Goal: Find specific page/section: Find specific page/section

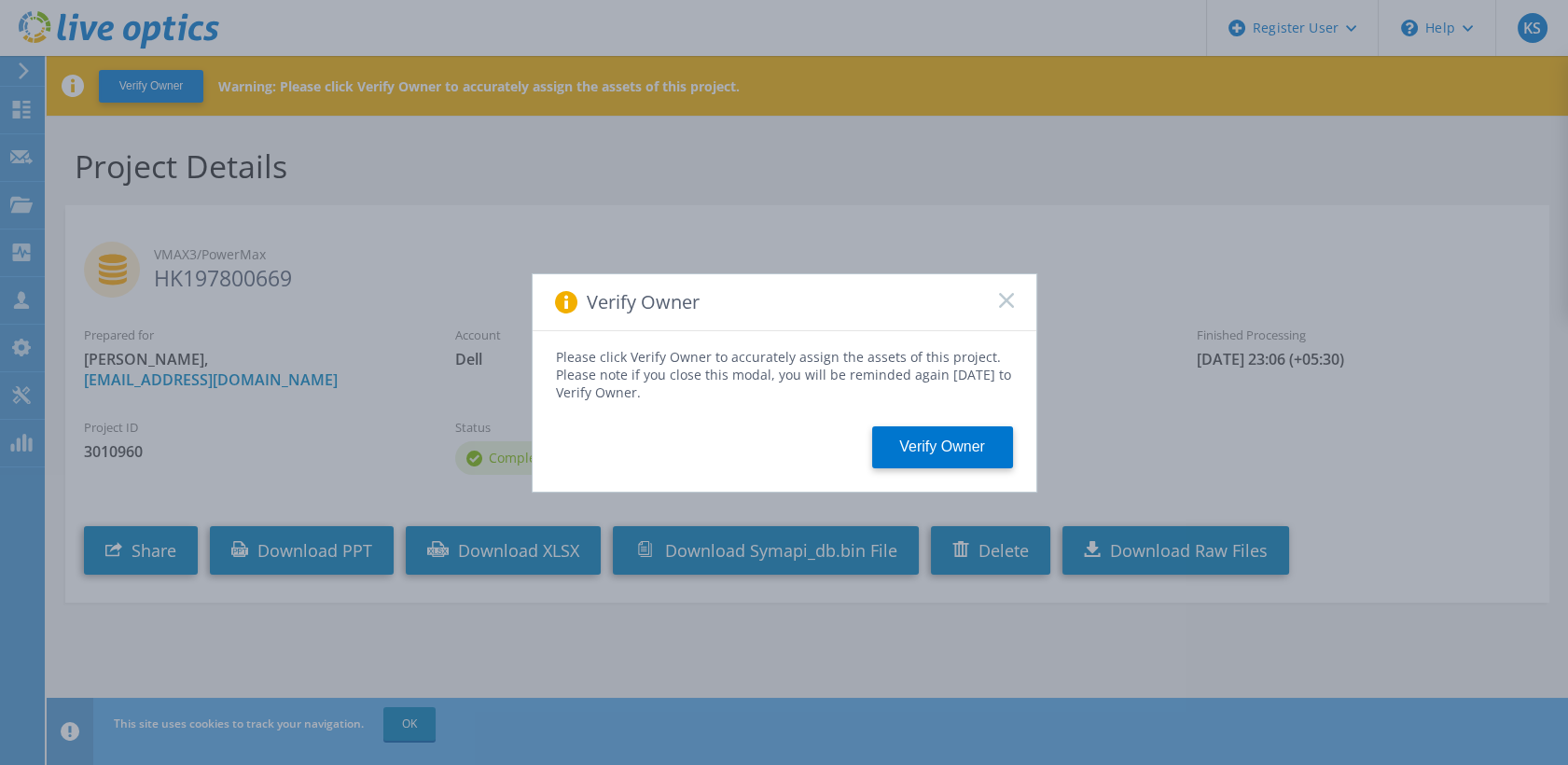
click at [1003, 295] on icon at bounding box center [1006, 300] width 15 height 15
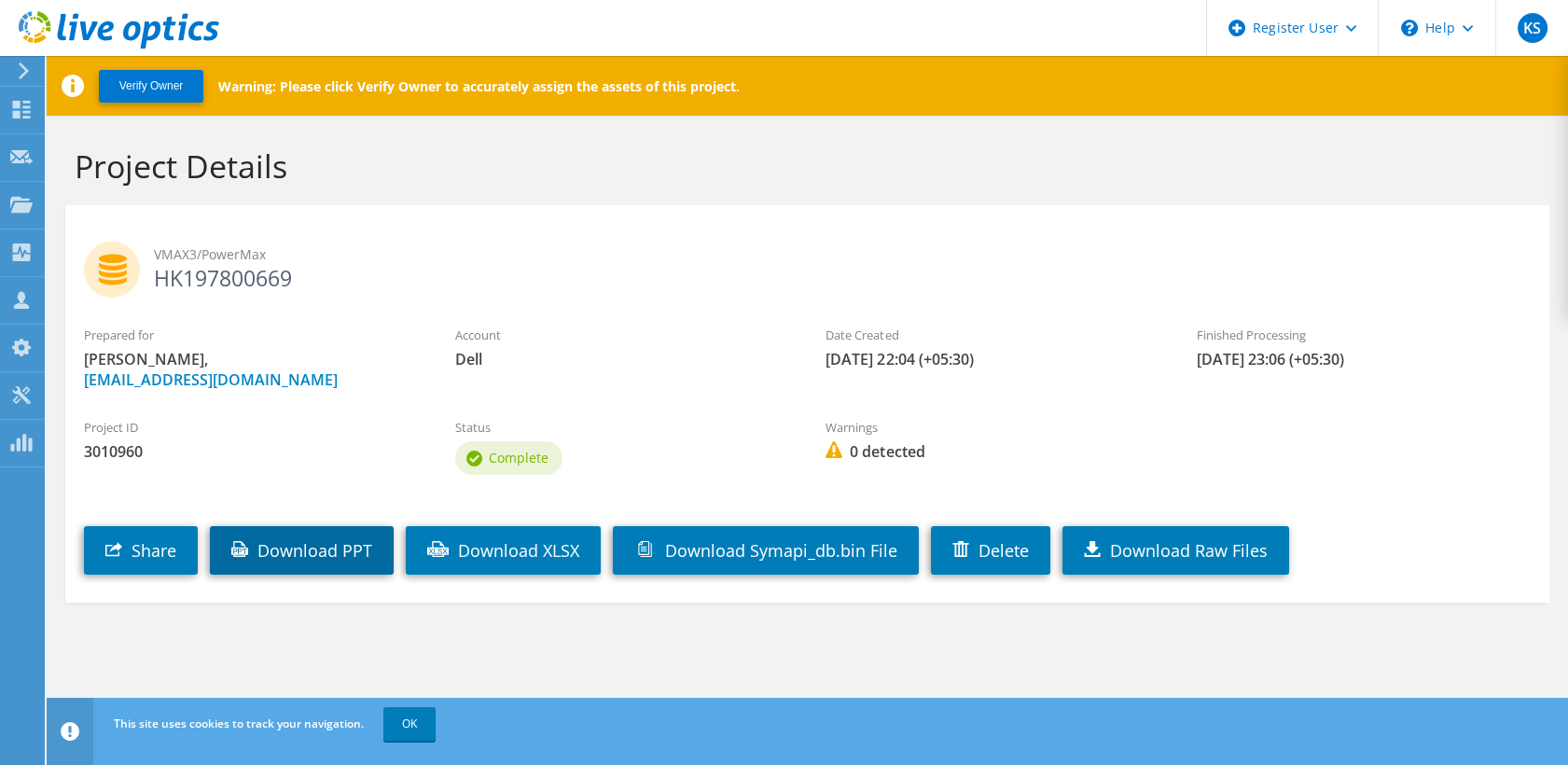
click at [321, 553] on link "Download PPT" at bounding box center [301, 549] width 184 height 49
click at [20, 62] on div at bounding box center [109, 31] width 220 height 63
click at [25, 76] on icon at bounding box center [24, 71] width 14 height 17
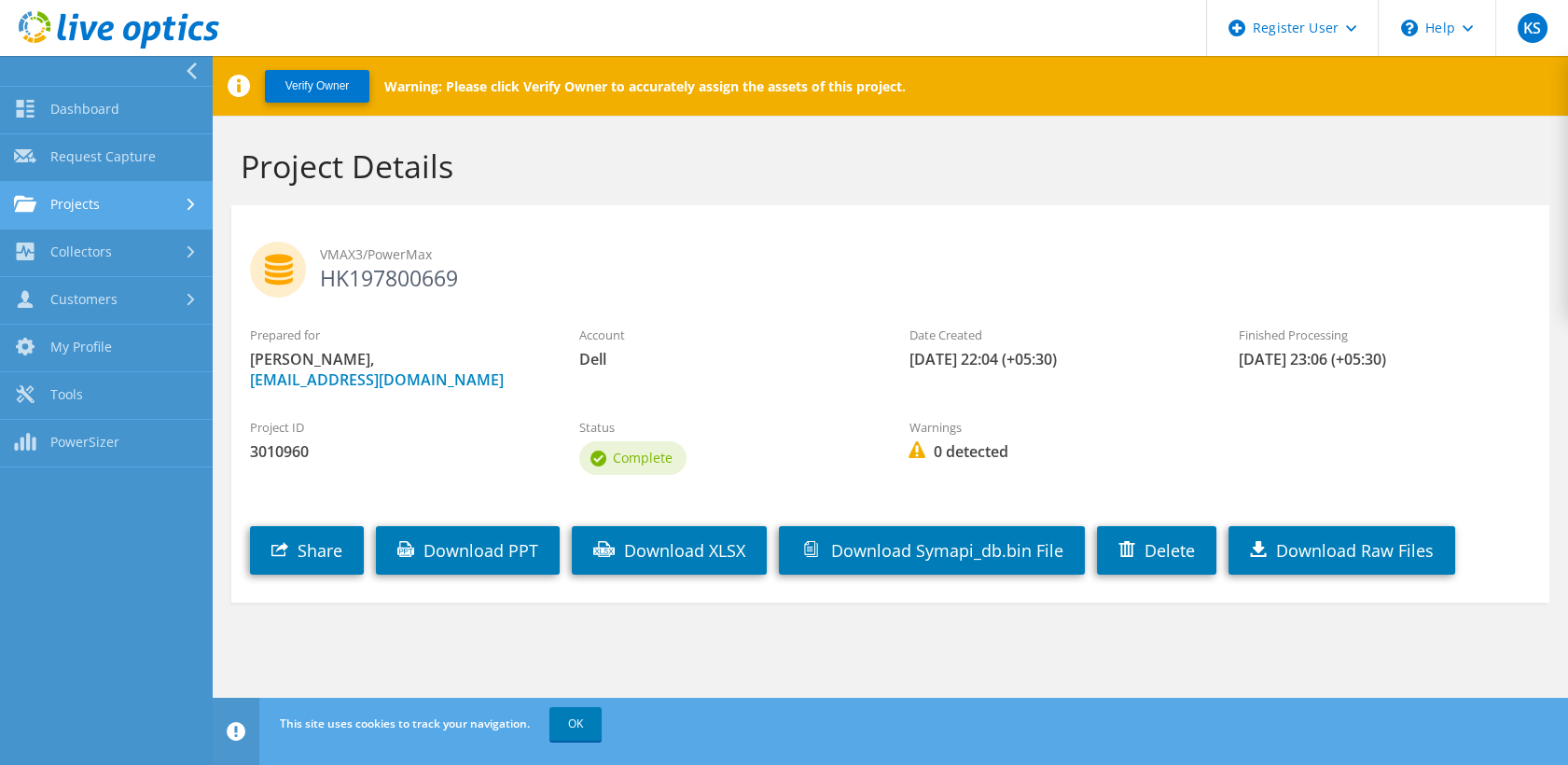
click at [172, 187] on link "Projects" at bounding box center [106, 206] width 213 height 48
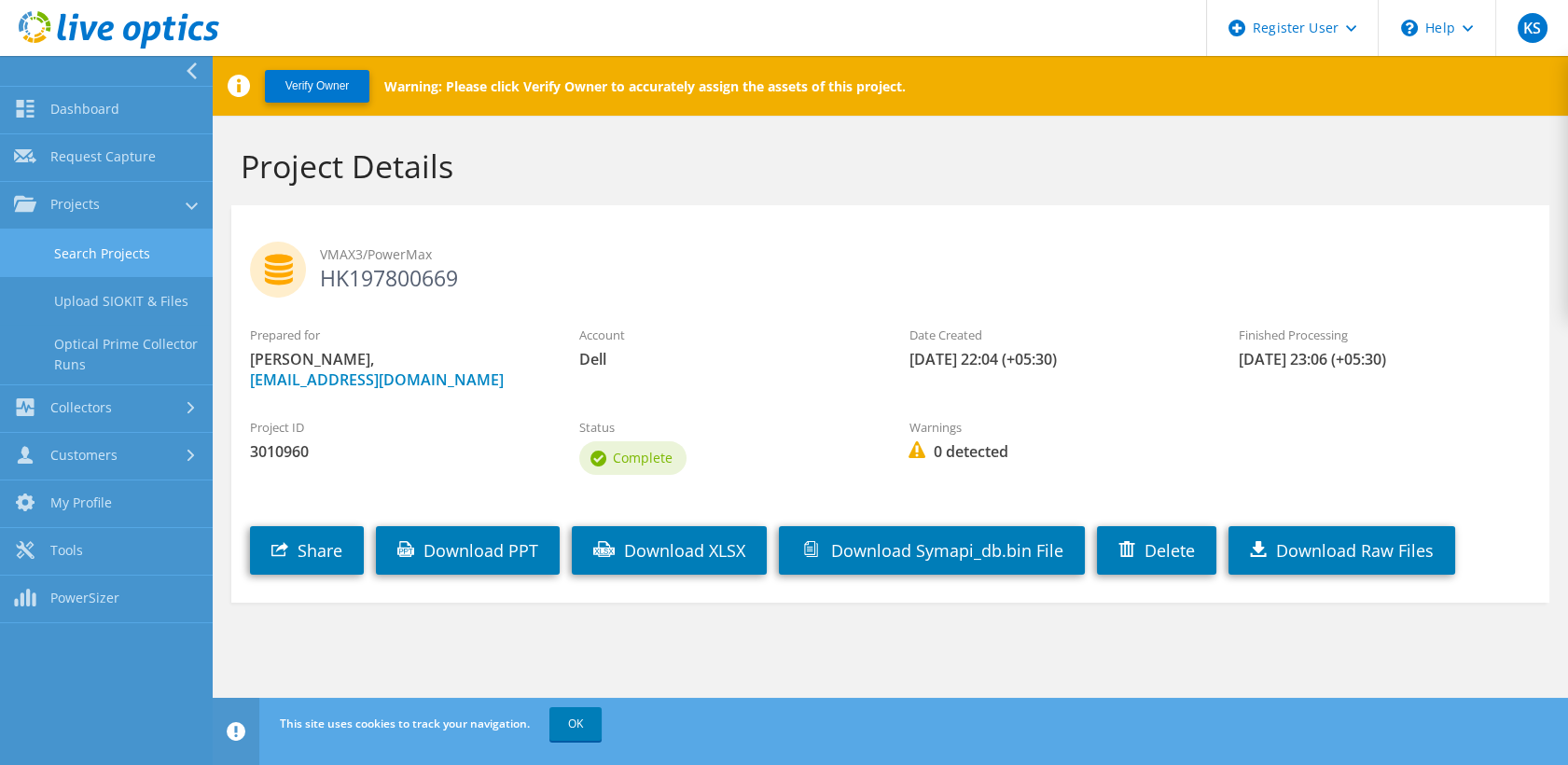
click at [136, 236] on link "Search Projects" at bounding box center [106, 253] width 213 height 48
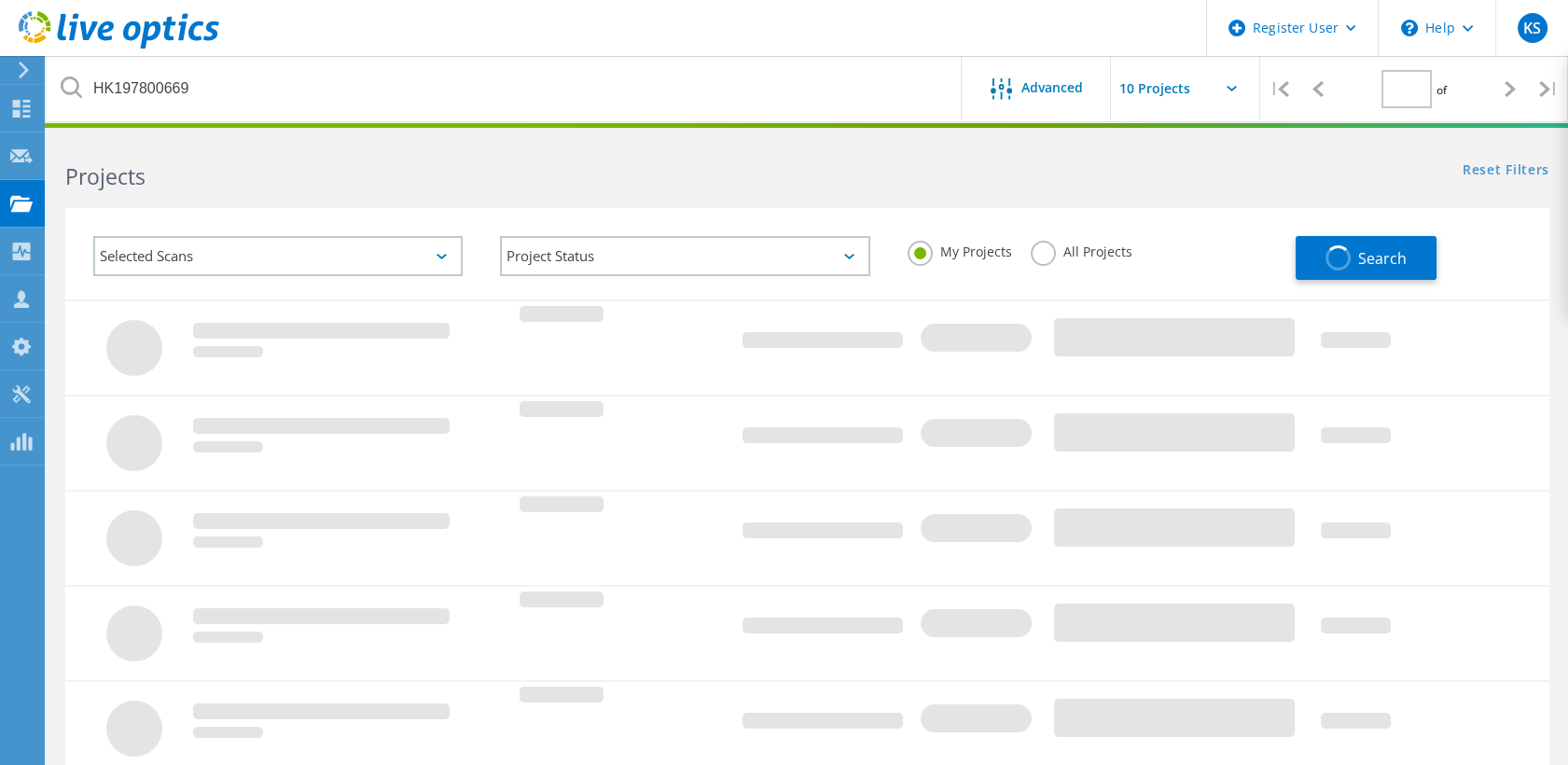
type input "1"
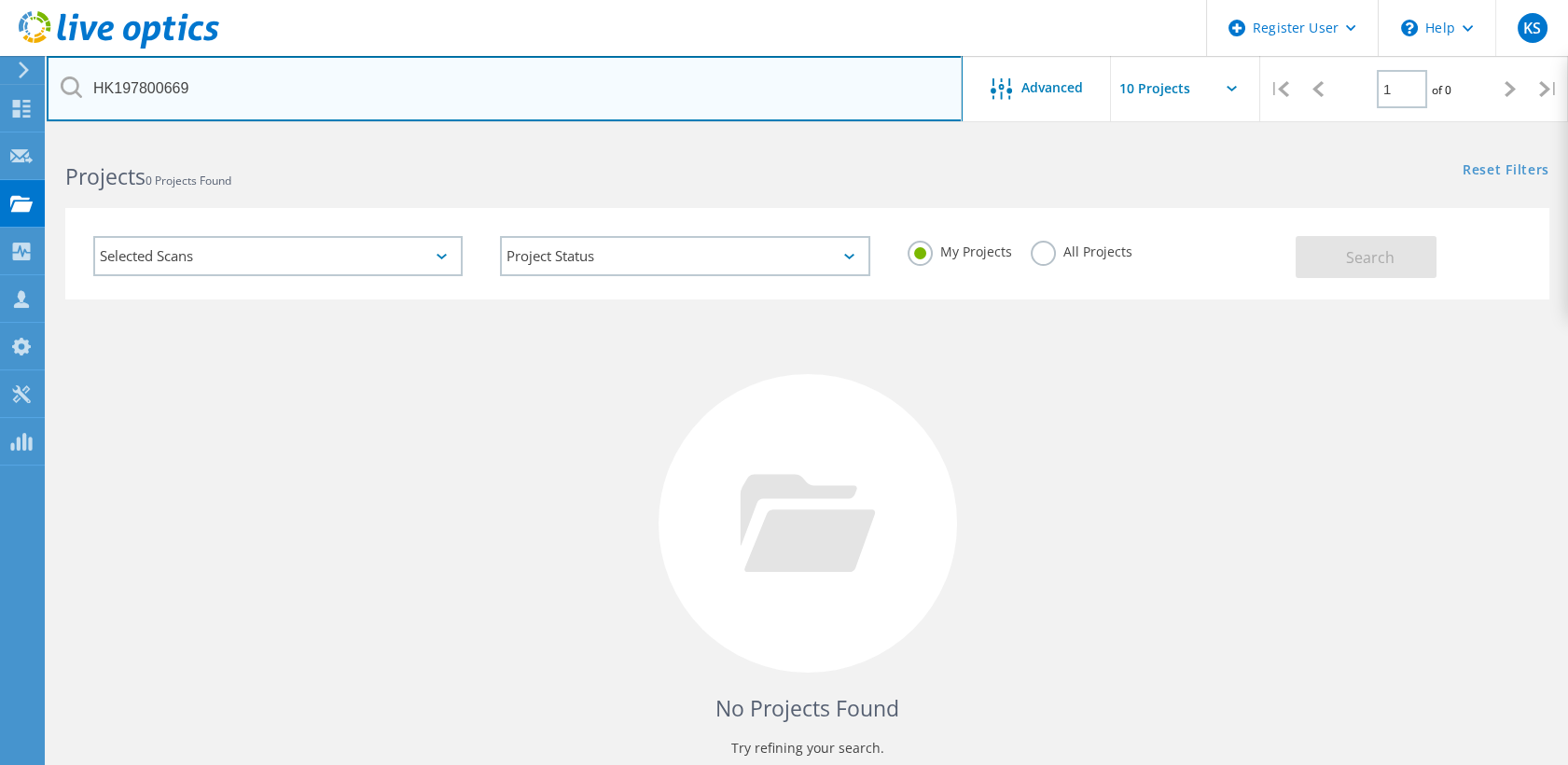
click at [333, 106] on input "HK197800669" at bounding box center [505, 88] width 916 height 66
paste input "1974"
type input "HK197801974"
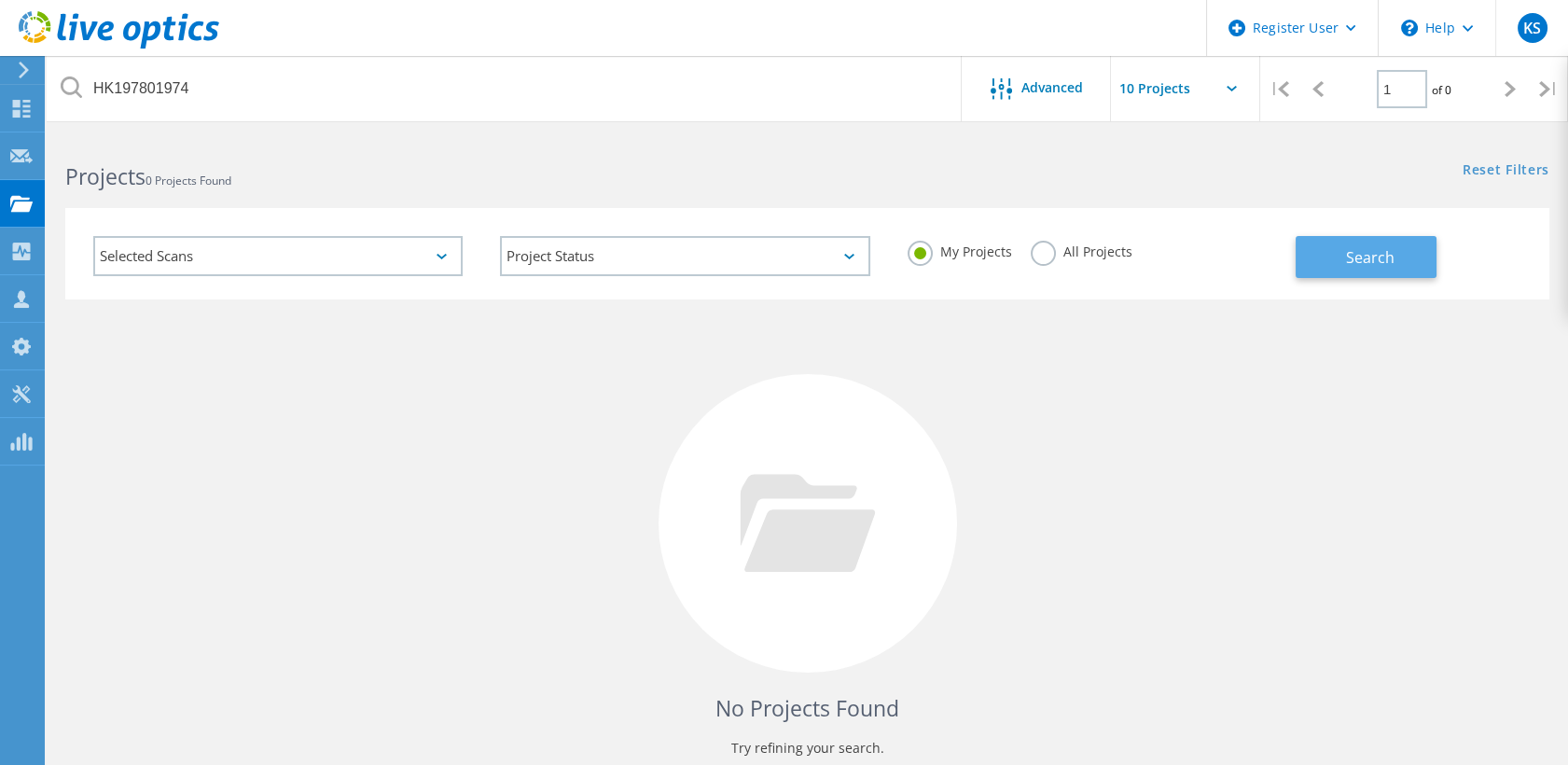
click at [1361, 248] on span "Search" at bounding box center [1369, 257] width 49 height 21
click at [1045, 254] on label "All Projects" at bounding box center [1081, 249] width 101 height 18
click at [0, 0] on input "All Projects" at bounding box center [0, 0] width 0 height 0
click at [1333, 241] on button "Search" at bounding box center [1366, 256] width 141 height 42
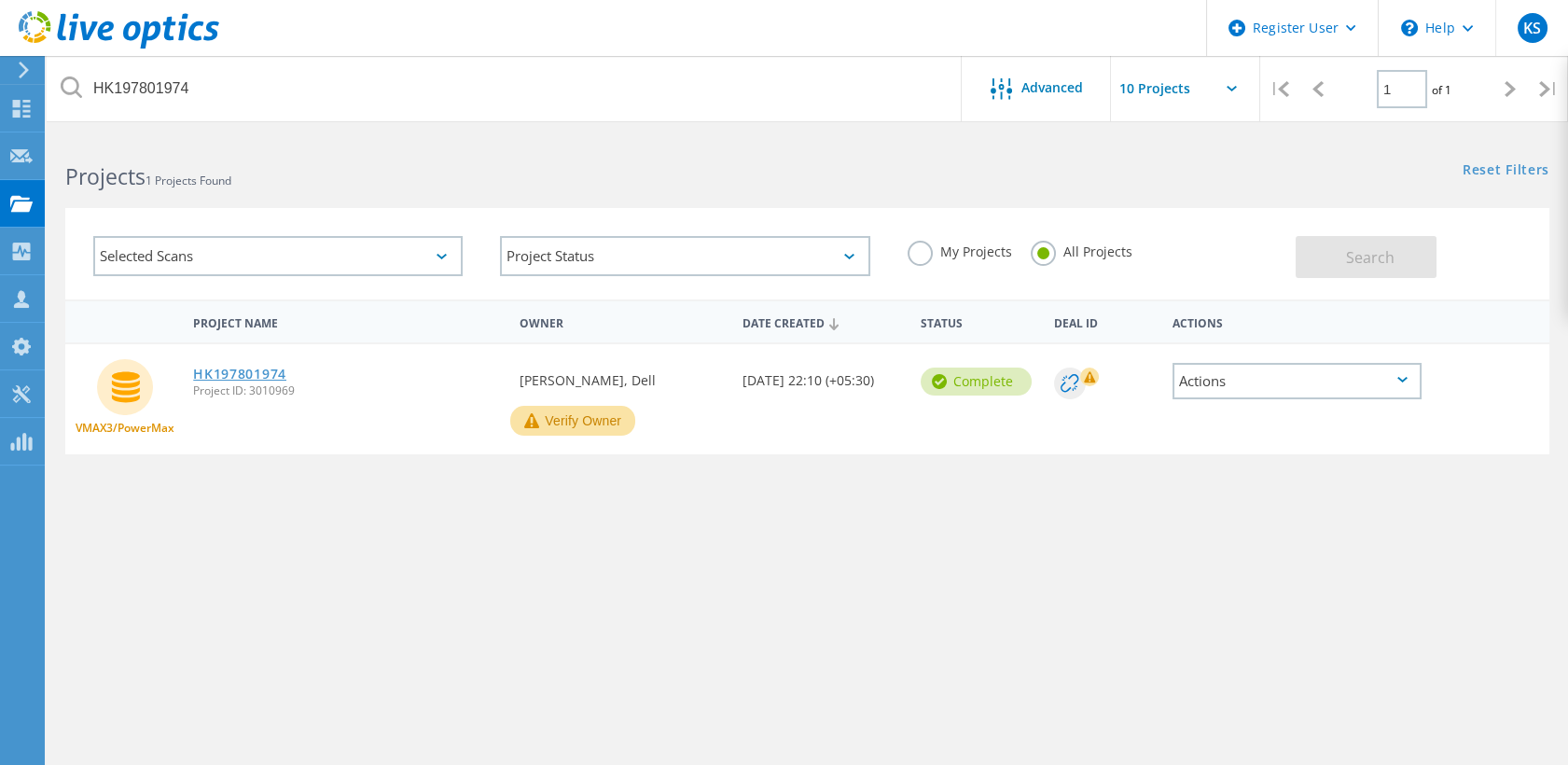
click at [229, 369] on link "HK197801974" at bounding box center [239, 374] width 93 height 13
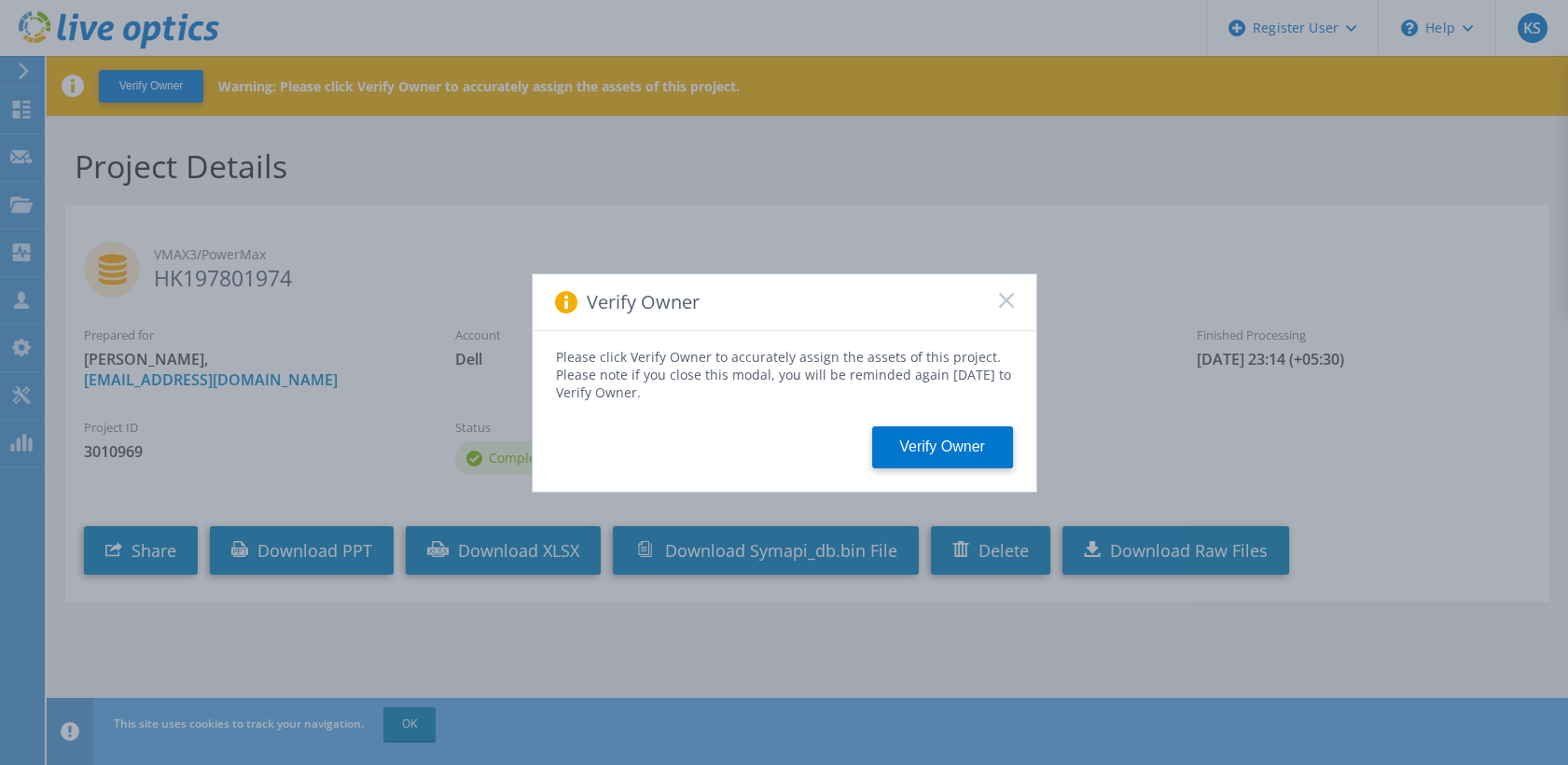
click at [1005, 302] on rect at bounding box center [1006, 300] width 16 height 16
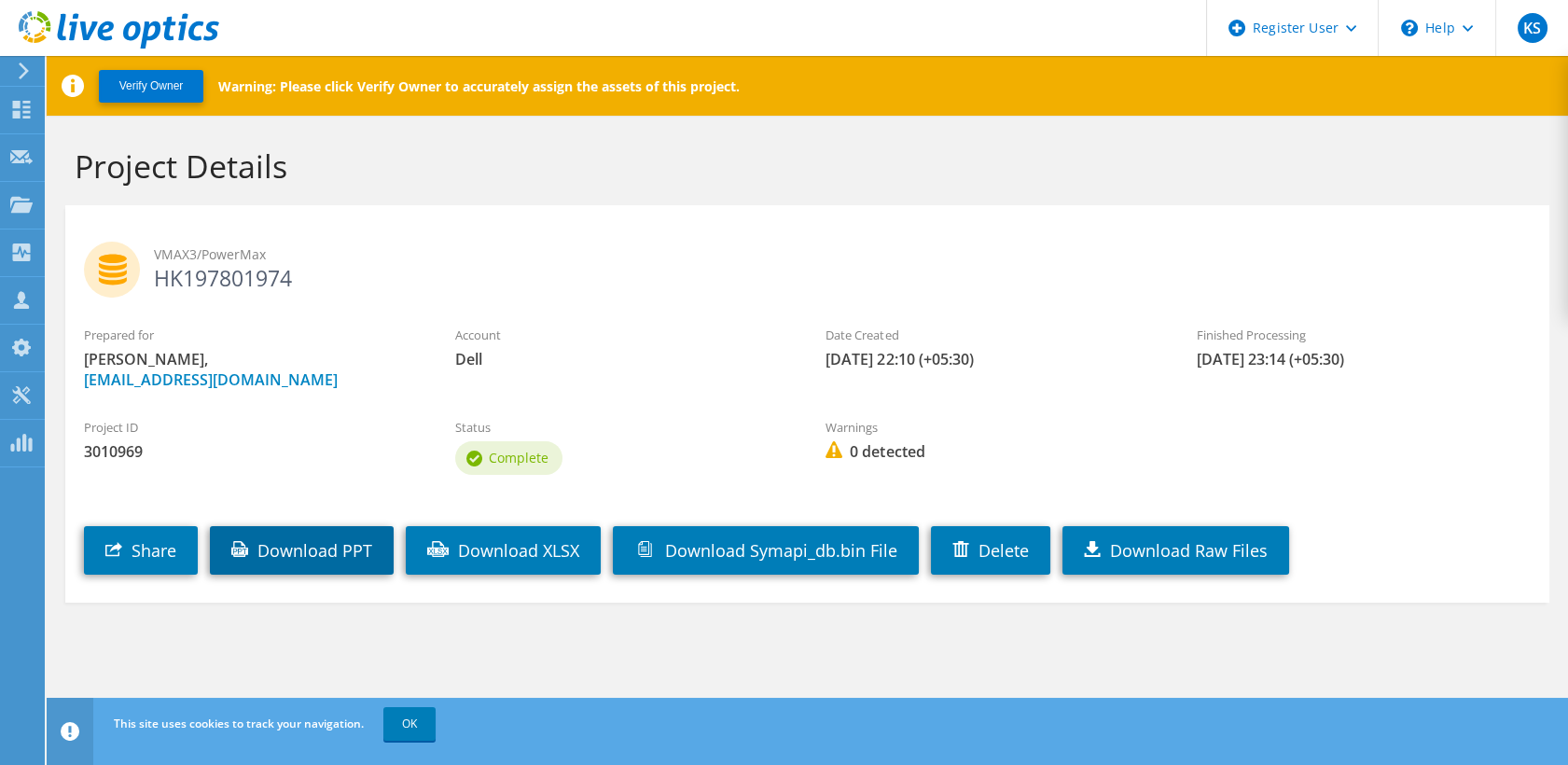
click at [324, 541] on link "Download PPT" at bounding box center [301, 549] width 184 height 49
